Goal: Task Accomplishment & Management: Manage account settings

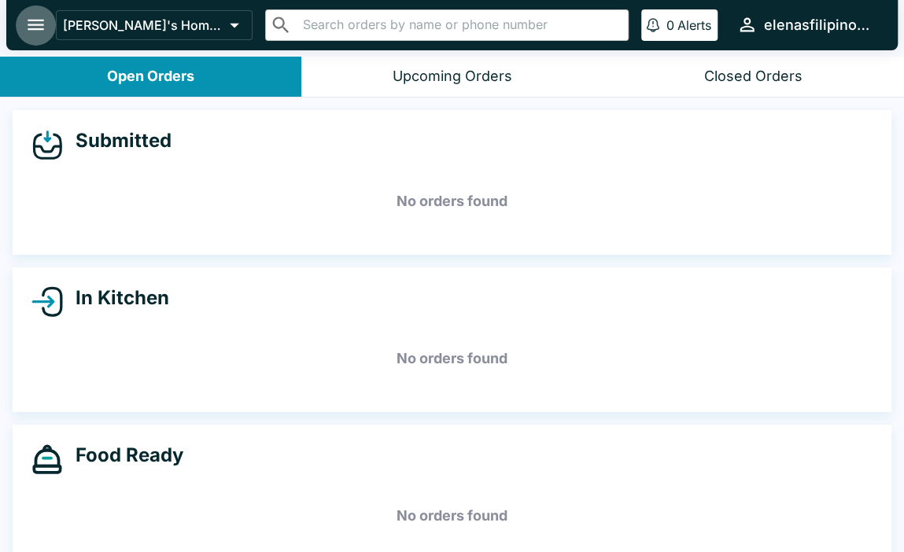
click at [24, 27] on button "open drawer" at bounding box center [36, 25] width 40 height 40
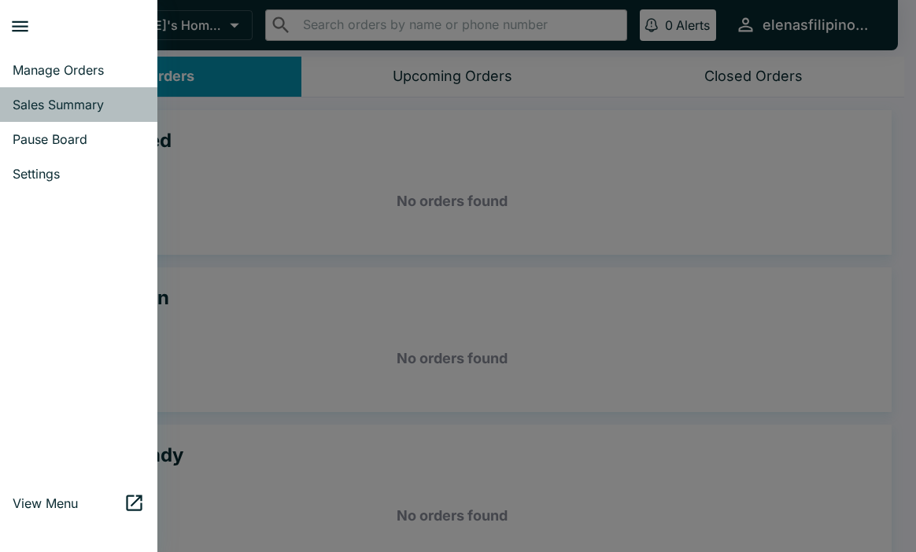
click at [32, 102] on span "Sales Summary" at bounding box center [79, 105] width 132 height 16
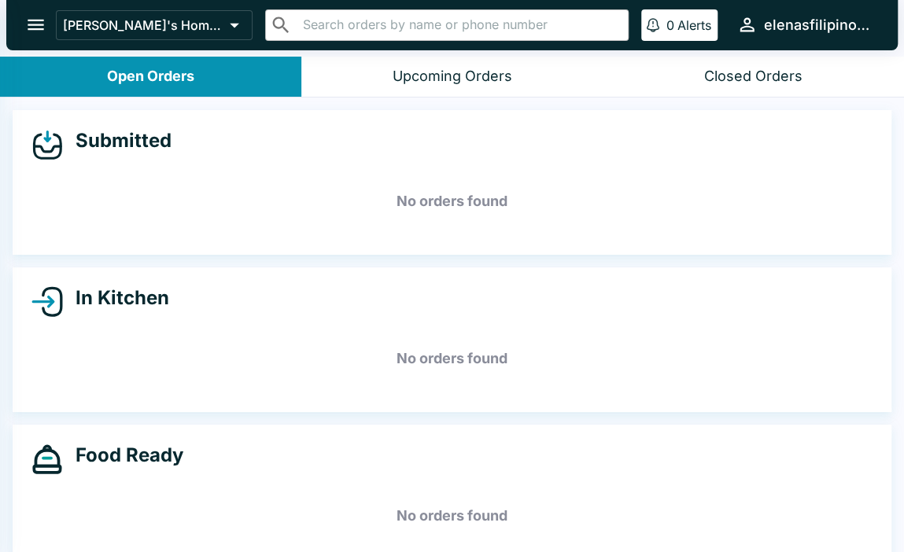
select select "03:00"
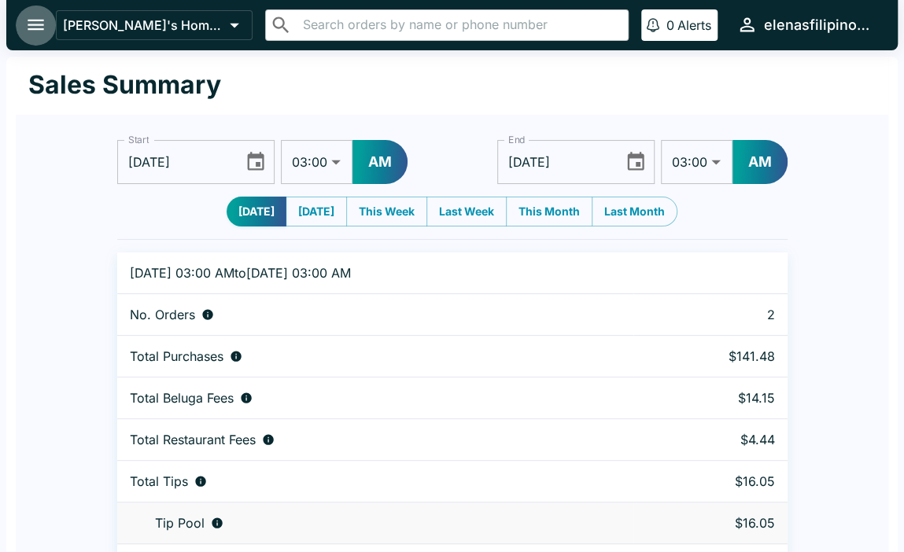
click at [22, 23] on button "open drawer" at bounding box center [36, 25] width 40 height 40
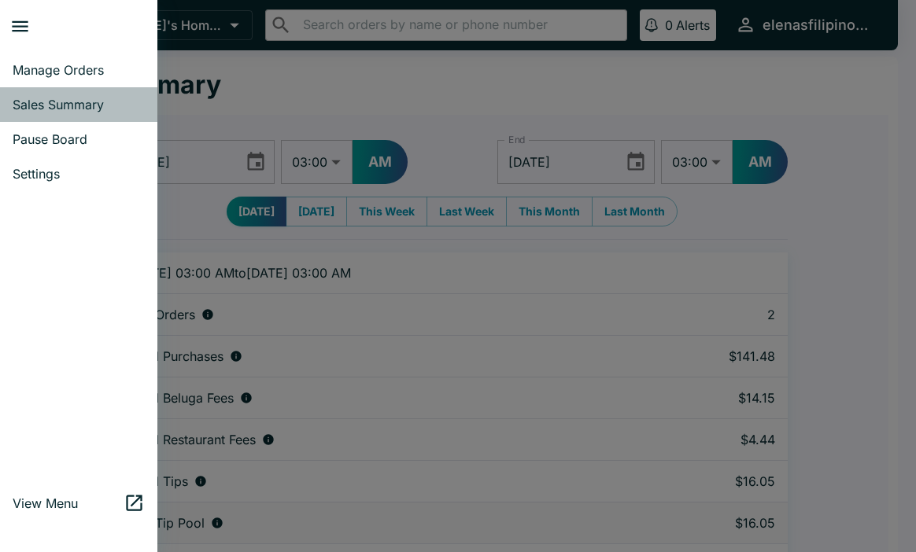
click at [35, 98] on span "Sales Summary" at bounding box center [79, 105] width 132 height 16
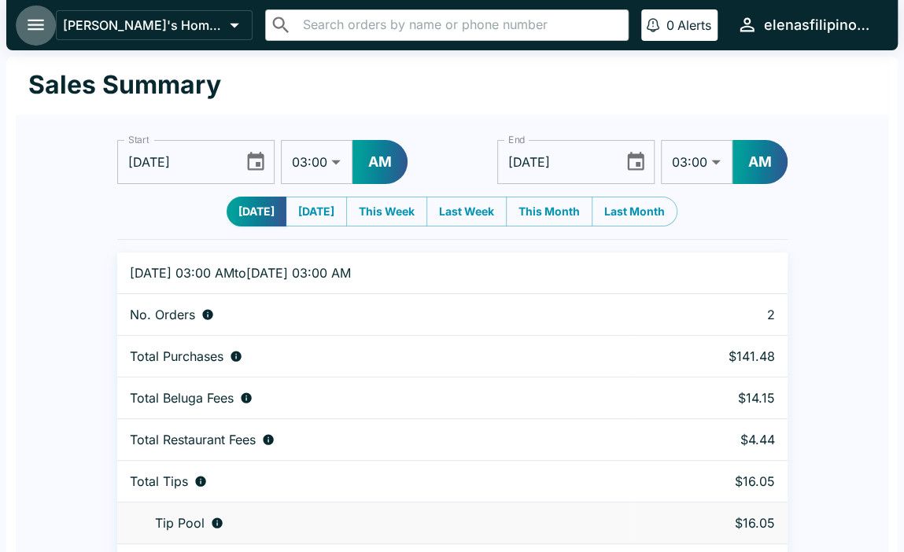
click at [31, 25] on icon "open drawer" at bounding box center [36, 25] width 17 height 11
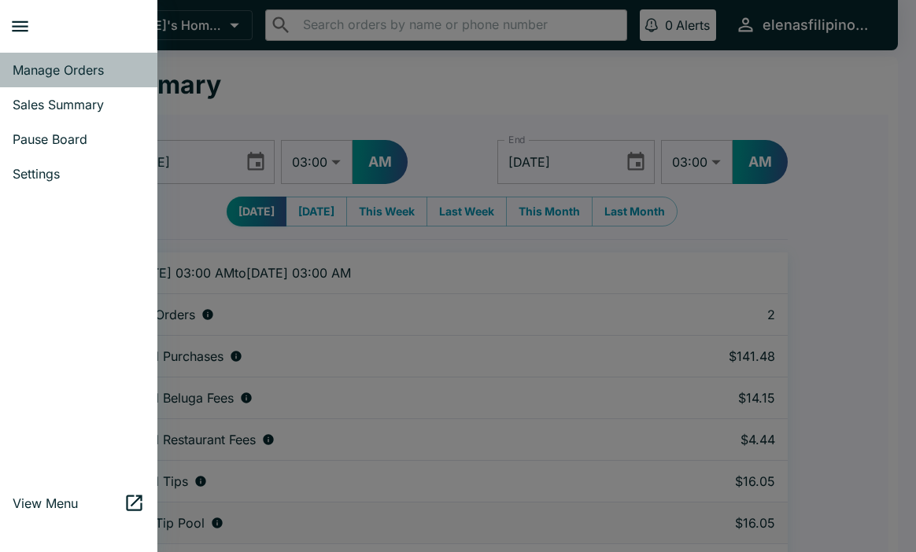
click at [54, 75] on span "Manage Orders" at bounding box center [79, 70] width 132 height 16
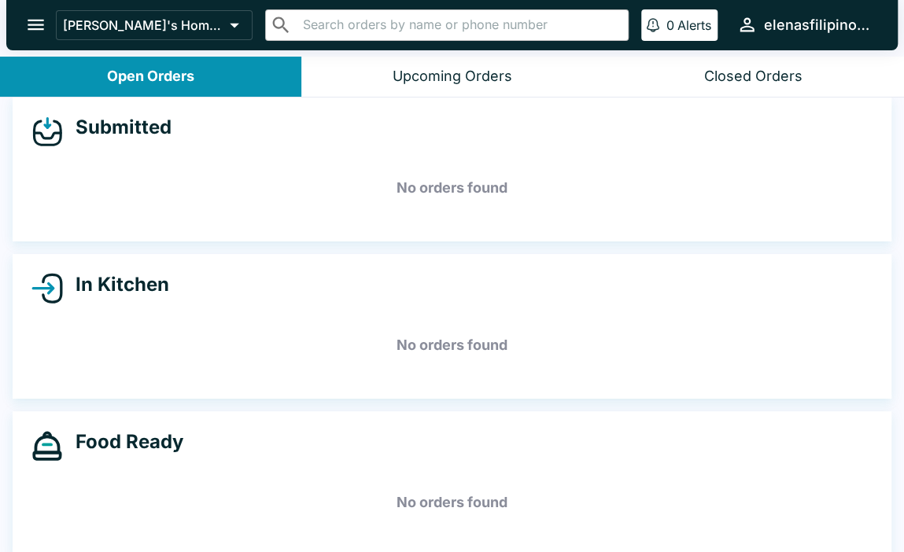
scroll to position [27, 0]
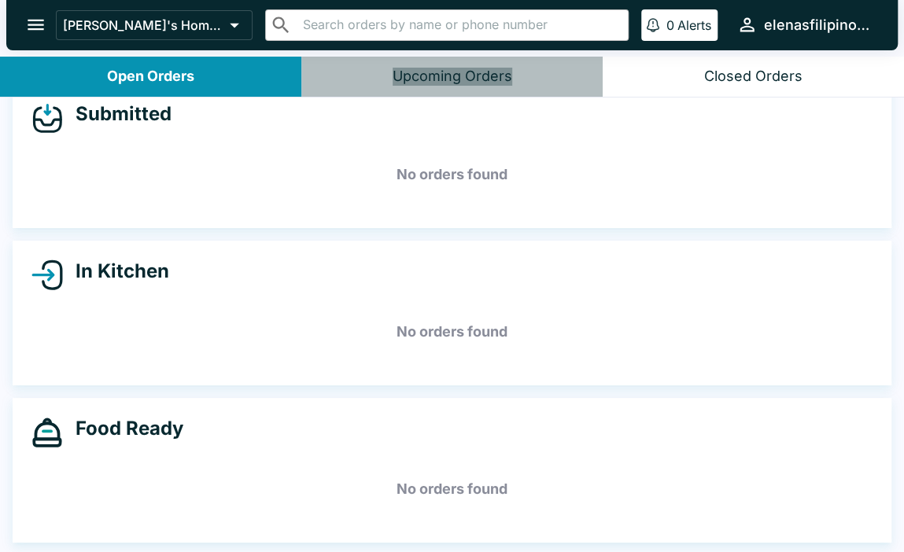
click at [455, 73] on div "Upcoming Orders" at bounding box center [453, 77] width 120 height 18
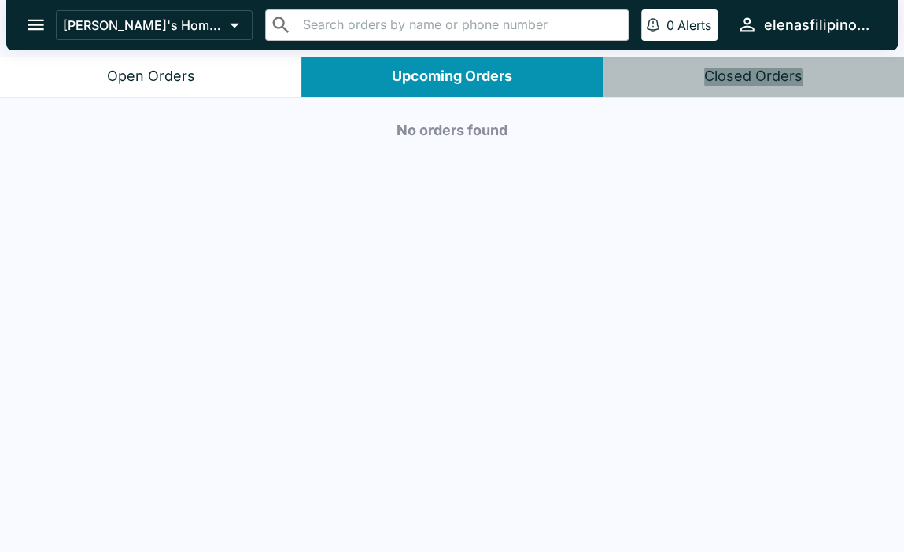
click at [748, 82] on div "Closed Orders" at bounding box center [753, 77] width 98 height 18
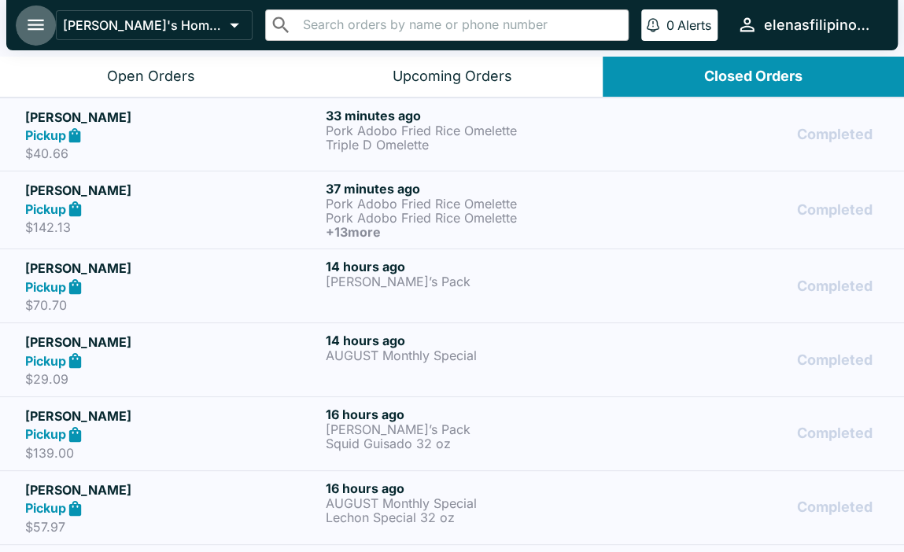
click at [36, 24] on icon "open drawer" at bounding box center [36, 25] width 17 height 11
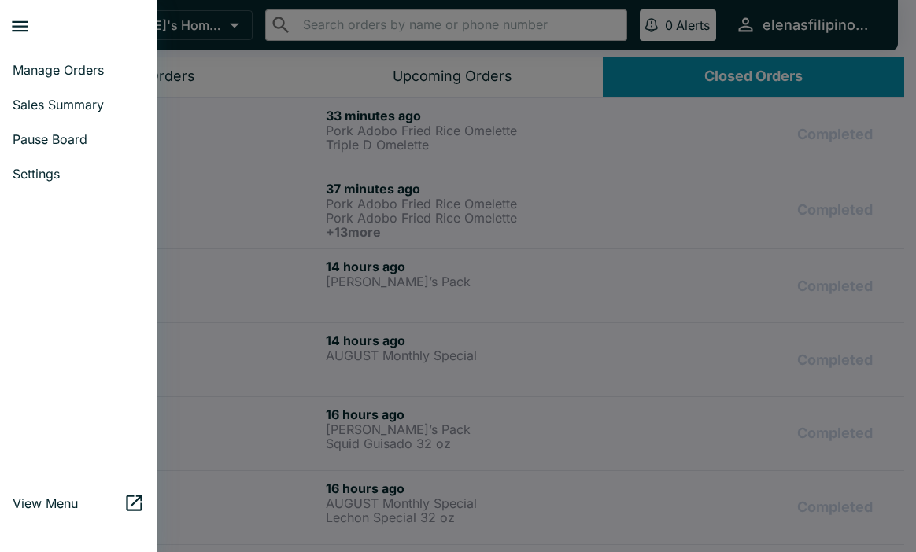
click at [17, 20] on icon "close drawer" at bounding box center [19, 26] width 21 height 21
